Goal: Task Accomplishment & Management: Manage account settings

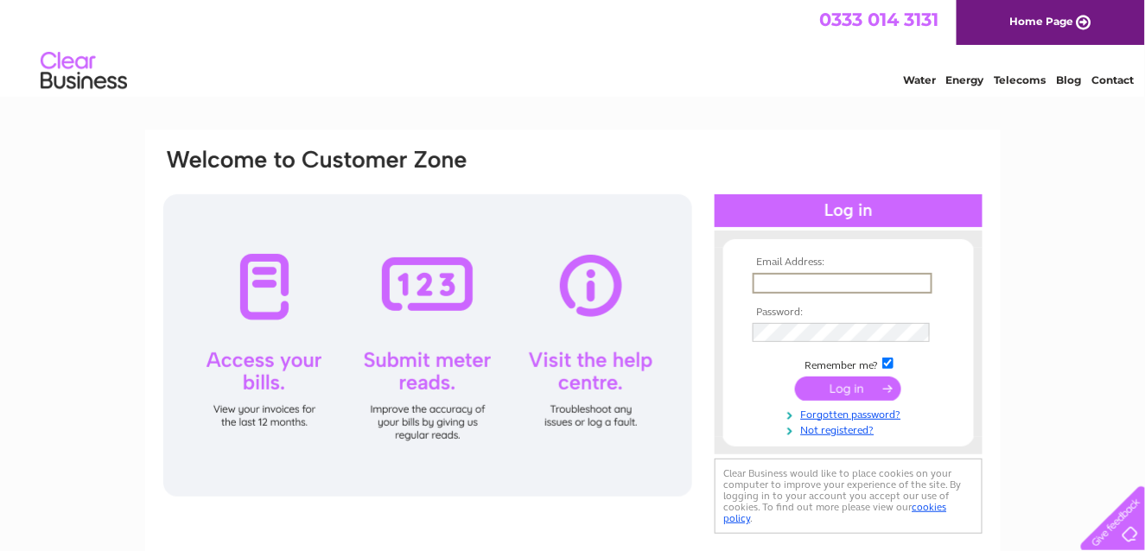
click at [850, 288] on input "text" at bounding box center [843, 283] width 180 height 21
type input "[EMAIL_ADDRESS][DOMAIN_NAME]"
click at [832, 391] on input "submit" at bounding box center [848, 387] width 106 height 24
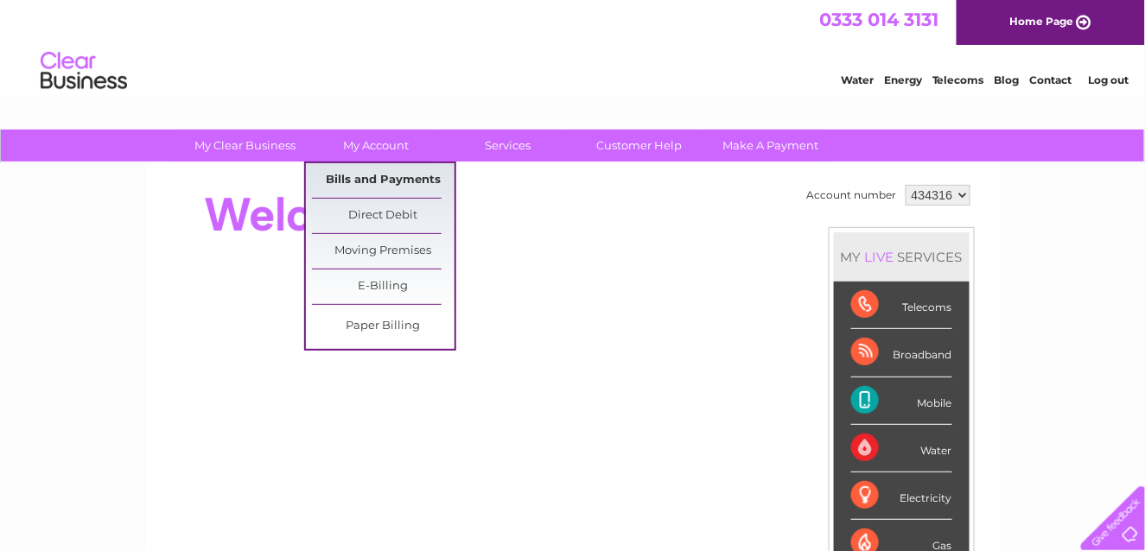
click at [396, 176] on link "Bills and Payments" at bounding box center [383, 180] width 143 height 35
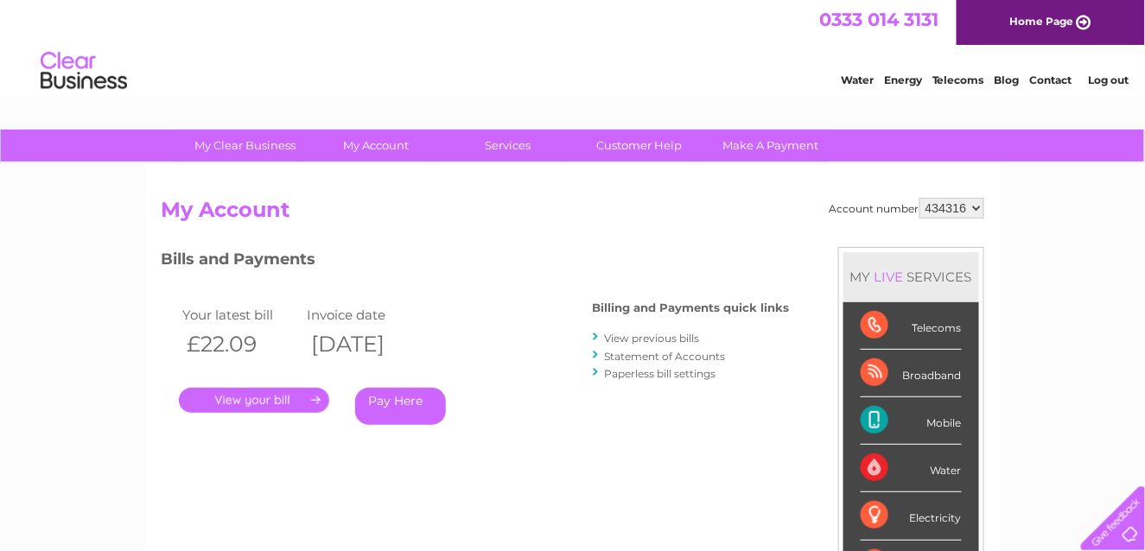
click at [289, 394] on link "." at bounding box center [254, 400] width 150 height 25
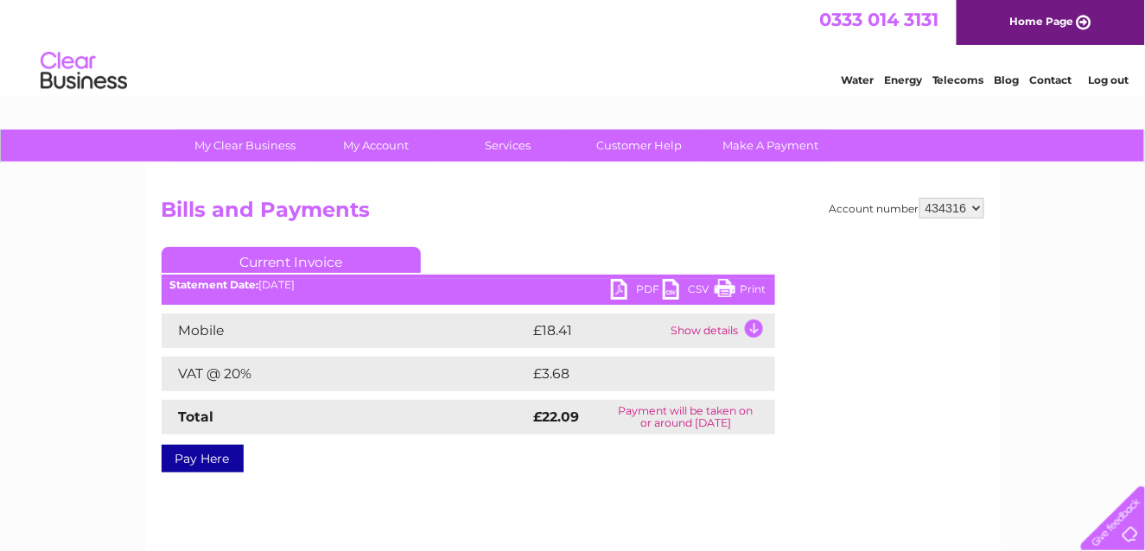
click at [730, 284] on link "Print" at bounding box center [741, 291] width 52 height 25
